Goal: Information Seeking & Learning: Find specific fact

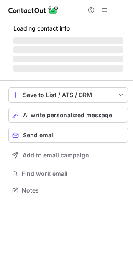
scroll to position [4, 4]
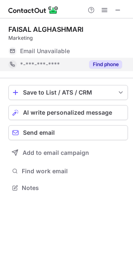
click at [100, 68] on button "Find phone" at bounding box center [105, 64] width 33 height 8
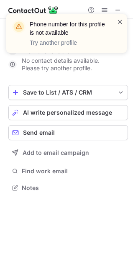
click at [117, 20] on span at bounding box center [120, 22] width 7 height 8
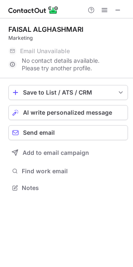
click at [116, 11] on div "Phone number for this profile is not available Try another profile" at bounding box center [67, 14] width 134 height 17
click at [116, 11] on span at bounding box center [117, 10] width 7 height 7
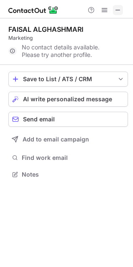
click at [114, 7] on span at bounding box center [117, 10] width 7 height 7
click at [120, 9] on span at bounding box center [117, 10] width 7 height 7
click at [115, 13] on span at bounding box center [117, 10] width 7 height 7
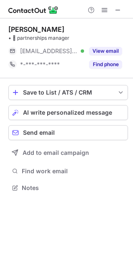
scroll to position [4, 4]
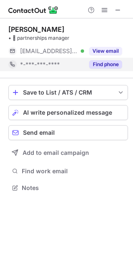
click at [104, 61] on button "Find phone" at bounding box center [105, 64] width 33 height 8
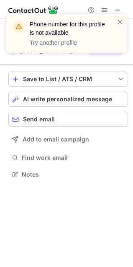
scroll to position [168, 133]
click at [117, 6] on div "Phone number for this profile is not available Try another profile" at bounding box center [67, 37] width 134 height 62
click at [119, 23] on span at bounding box center [120, 22] width 7 height 8
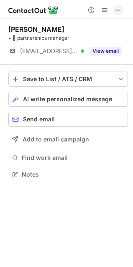
click at [115, 8] on span at bounding box center [117, 10] width 7 height 7
click at [116, 12] on span at bounding box center [117, 10] width 7 height 7
click at [113, 11] on button at bounding box center [118, 10] width 10 height 10
